Goal: Information Seeking & Learning: Check status

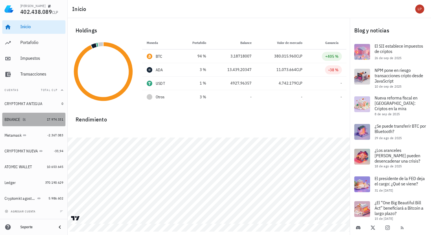
click at [15, 122] on div "BINANCE" at bounding box center [13, 119] width 16 height 5
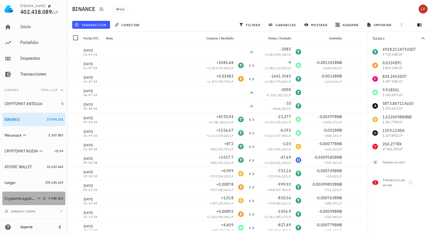
click at [50, 196] on div "5.986.602" at bounding box center [56, 199] width 15 height 6
click at [32, 199] on div "Cryptomkt agosto 2025" at bounding box center [21, 198] width 32 height 5
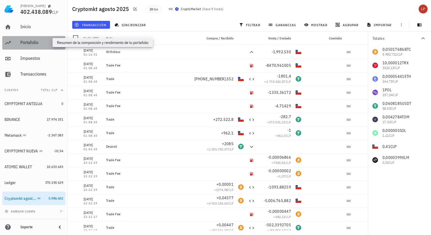
click at [36, 44] on div "Portafolio" at bounding box center [41, 42] width 43 height 5
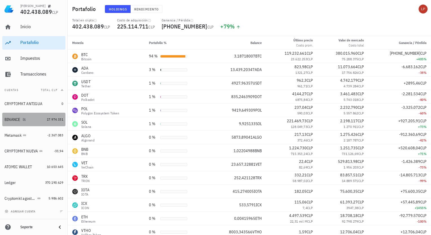
click at [33, 122] on div "BINANCE" at bounding box center [25, 119] width 40 height 5
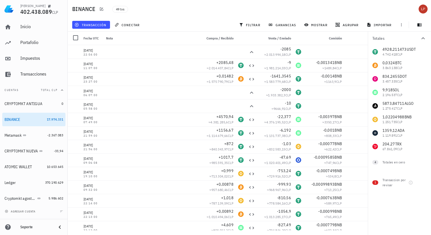
click at [393, 129] on div "4928,211473 USDT 4.742.418 CLP 0,0324 BTC 3.863.138 CLP 834,2455 DOT 3.457.335 …" at bounding box center [399, 99] width 63 height 108
click at [258, 25] on span "filtrar" at bounding box center [250, 25] width 20 height 5
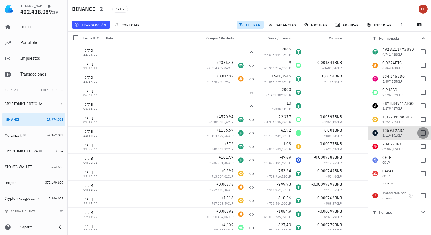
click at [421, 133] on div at bounding box center [423, 133] width 10 height 10
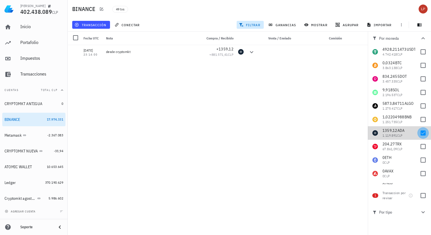
click at [421, 133] on div at bounding box center [423, 133] width 10 height 10
checkbox input "false"
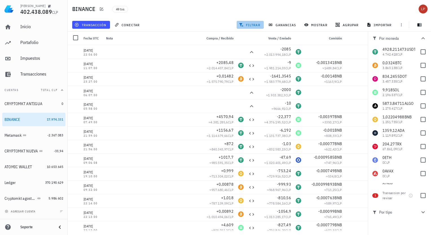
click at [253, 26] on span "filtrar" at bounding box center [250, 25] width 20 height 5
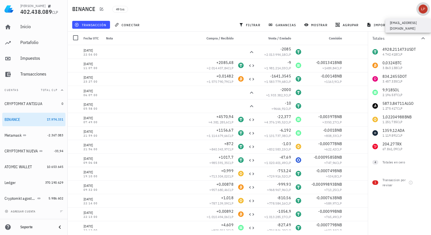
click at [423, 9] on div "avatar" at bounding box center [423, 9] width 9 height 9
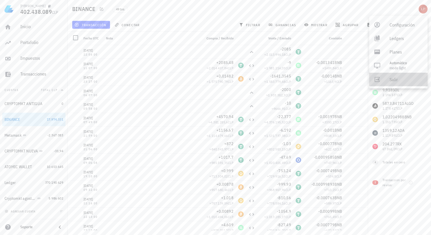
click at [390, 80] on div "Salir" at bounding box center [407, 79] width 34 height 11
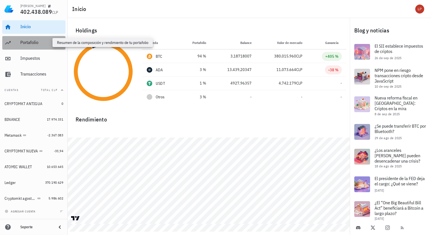
click at [39, 42] on div "Portafolio" at bounding box center [41, 42] width 43 height 5
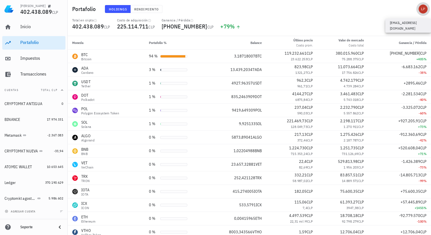
click at [424, 6] on div "avatar" at bounding box center [423, 9] width 9 height 9
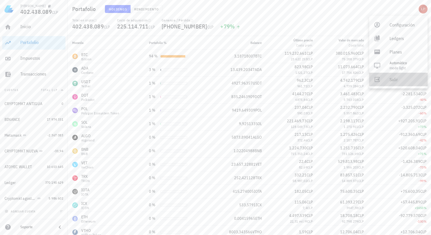
click at [393, 77] on div "Salir" at bounding box center [407, 79] width 34 height 11
